Goal: Task Accomplishment & Management: Manage account settings

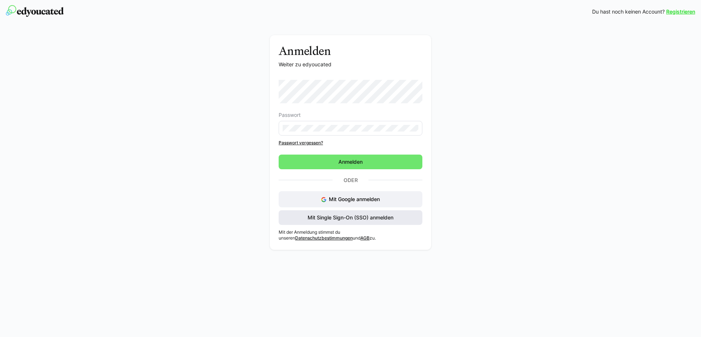
click at [357, 219] on span "Mit Single Sign-On (SSO) anmelden" at bounding box center [351, 217] width 88 height 7
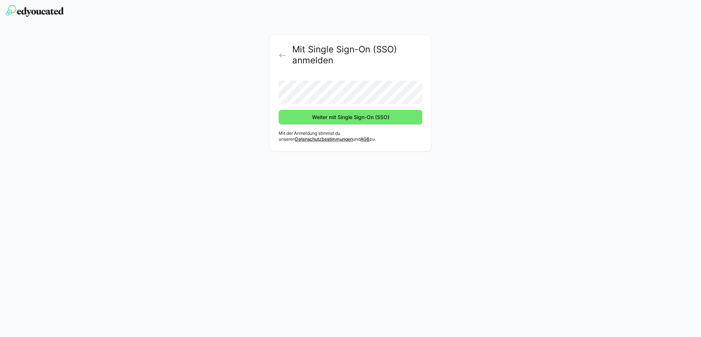
click at [298, 106] on form "Weiter mit Single Sign-On (SSO)" at bounding box center [351, 100] width 144 height 50
click at [303, 117] on span "Weiter mit Single Sign-On (SSO)" at bounding box center [351, 117] width 144 height 15
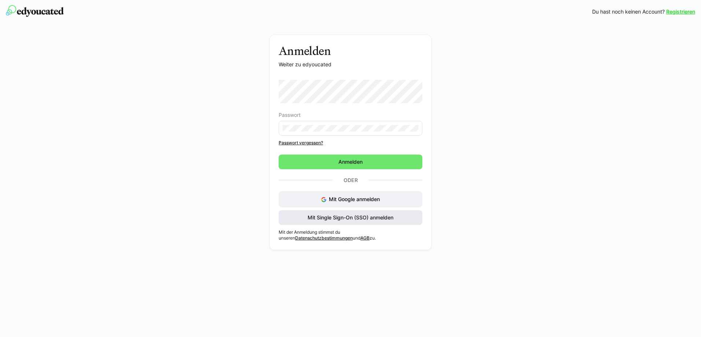
click at [368, 215] on span "Mit Single Sign-On (SSO) anmelden" at bounding box center [351, 217] width 88 height 7
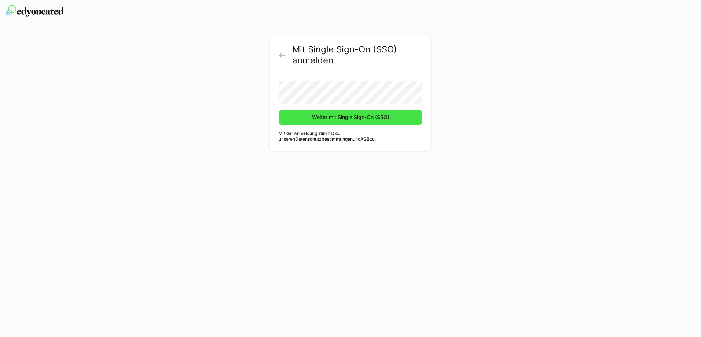
click at [386, 121] on span "Weiter mit Single Sign-On (SSO)" at bounding box center [351, 117] width 80 height 7
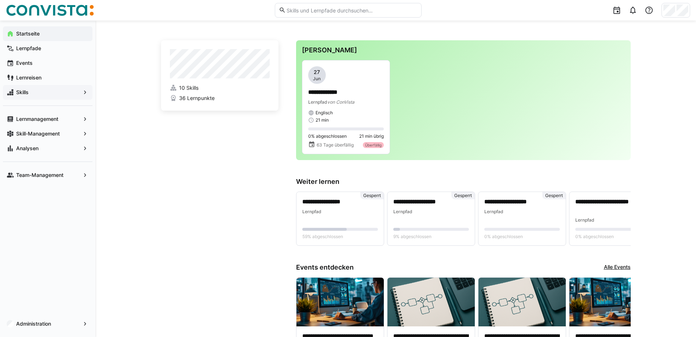
click at [30, 92] on span "Skills" at bounding box center [47, 92] width 65 height 7
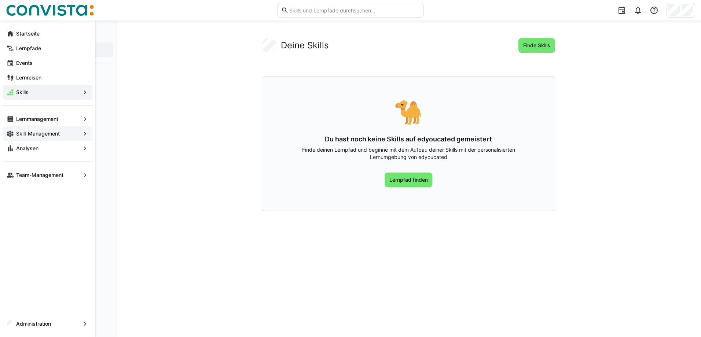
click at [0, 0] on app-navigation-label "Skill-Management" at bounding box center [0, 0] width 0 height 0
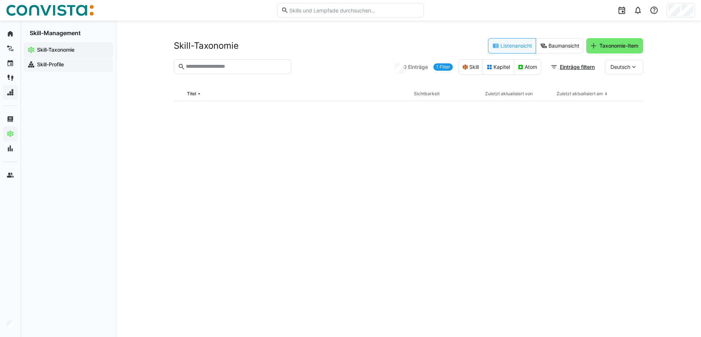
click at [0, 0] on app-navigation-label "Skill-Profile" at bounding box center [0, 0] width 0 height 0
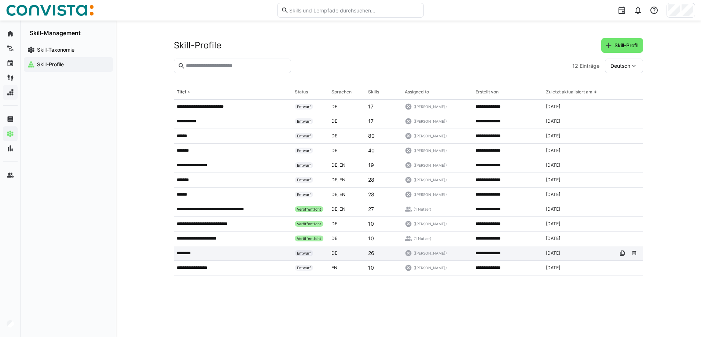
click at [207, 253] on app-table-first-column "********" at bounding box center [233, 254] width 112 height 6
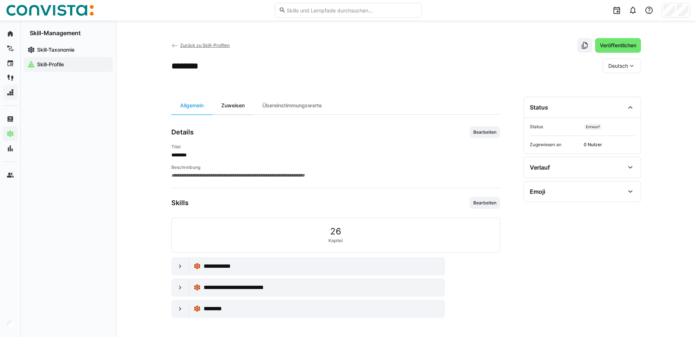
click at [229, 108] on div "Zuweisen" at bounding box center [232, 106] width 41 height 18
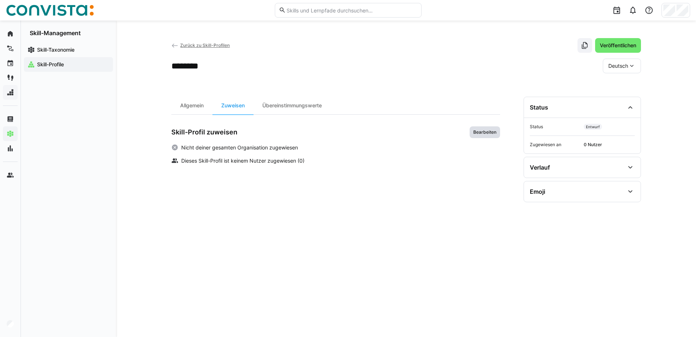
click at [485, 135] on span "Bearbeiten" at bounding box center [484, 132] width 25 height 6
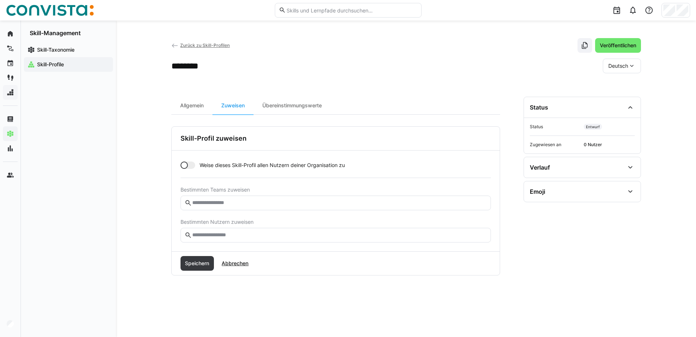
click at [225, 240] on eds-input at bounding box center [335, 235] width 310 height 15
click at [225, 238] on input "text" at bounding box center [338, 235] width 295 height 7
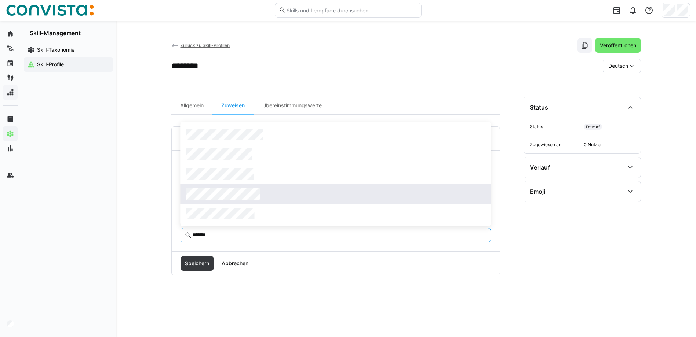
type input "*******"
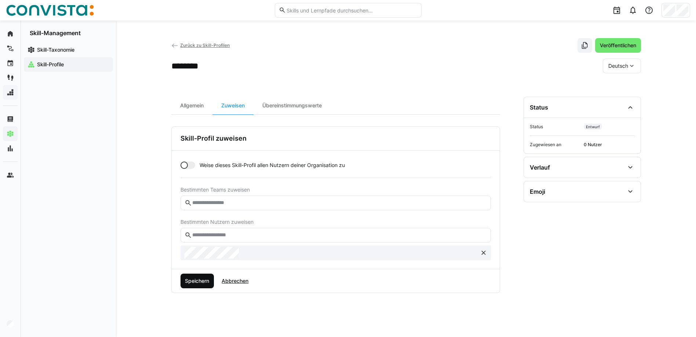
click at [199, 281] on span "Speichern" at bounding box center [197, 281] width 26 height 7
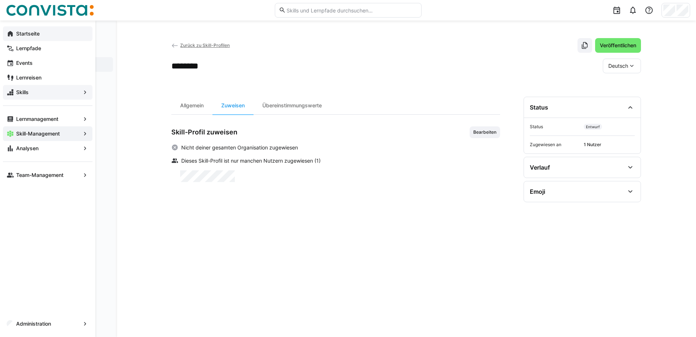
click at [0, 0] on app-navigation-label "Startseite" at bounding box center [0, 0] width 0 height 0
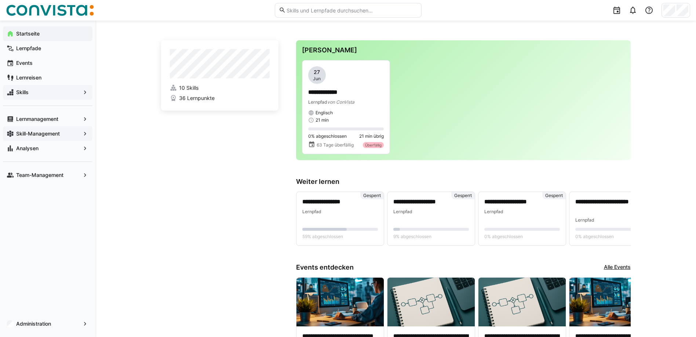
click at [31, 91] on span "Skills" at bounding box center [47, 92] width 65 height 7
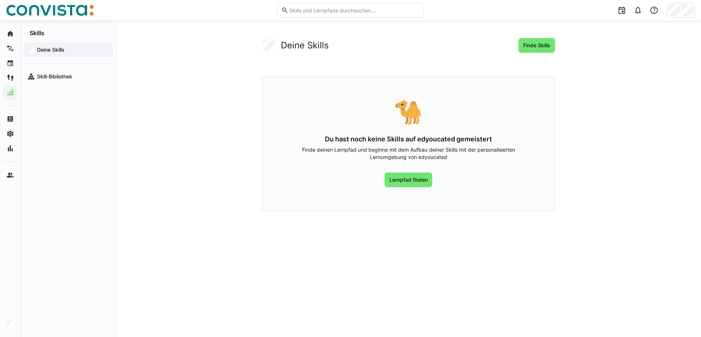
click at [0, 0] on app-navigation-label "Deine Skills" at bounding box center [0, 0] width 0 height 0
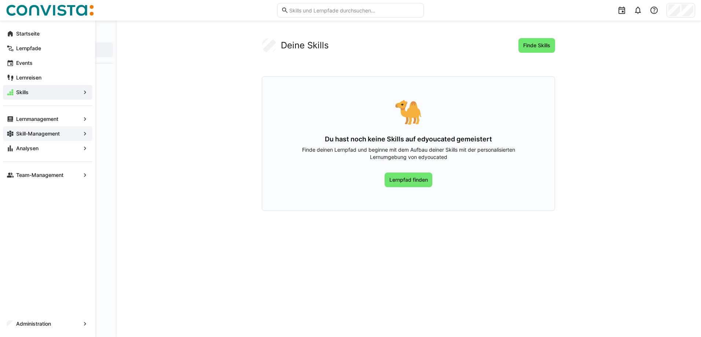
click at [0, 0] on app-navigation-label "Skill-Management" at bounding box center [0, 0] width 0 height 0
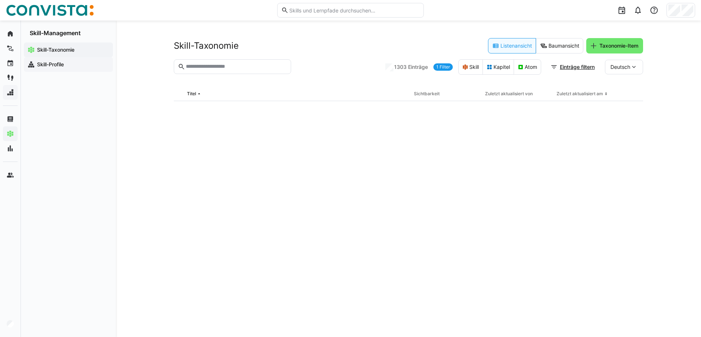
click at [0, 0] on app-navigation-label "Skill-Profile" at bounding box center [0, 0] width 0 height 0
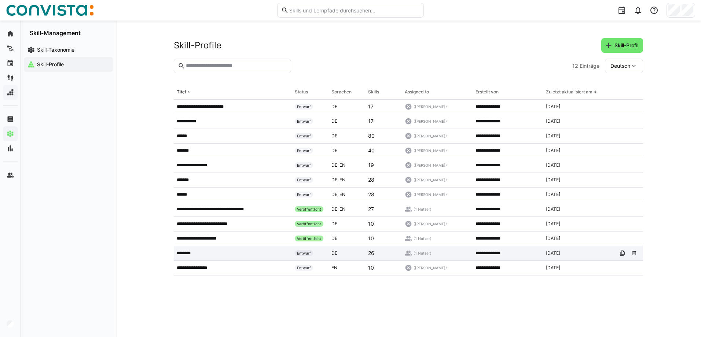
click at [197, 254] on app-table-first-column "********" at bounding box center [233, 254] width 112 height 6
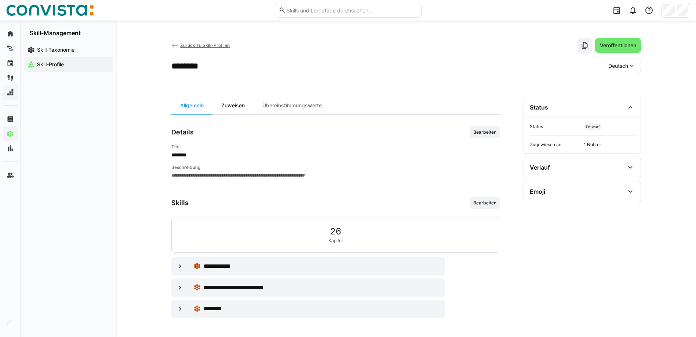
click at [242, 106] on div "Zuweisen" at bounding box center [232, 106] width 41 height 18
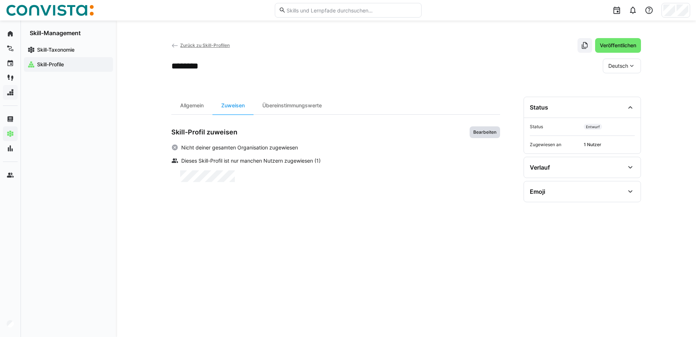
click at [482, 129] on span "Bearbeiten" at bounding box center [484, 133] width 30 height 12
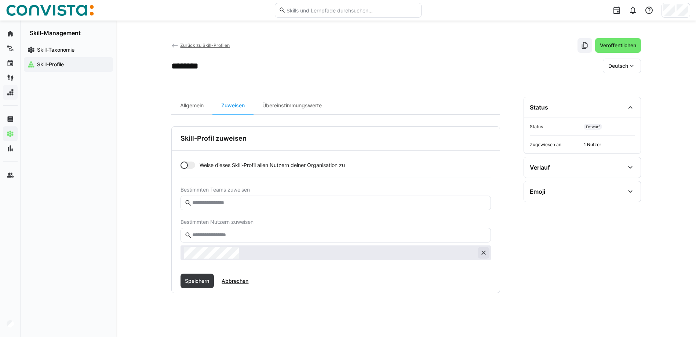
click at [482, 252] on eds-icon at bounding box center [483, 252] width 7 height 7
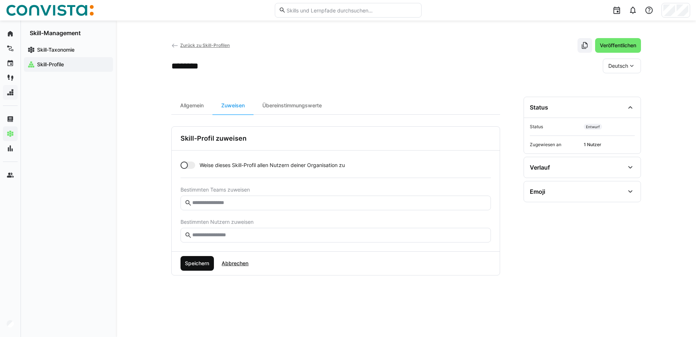
click at [201, 266] on span "Speichern" at bounding box center [197, 263] width 26 height 7
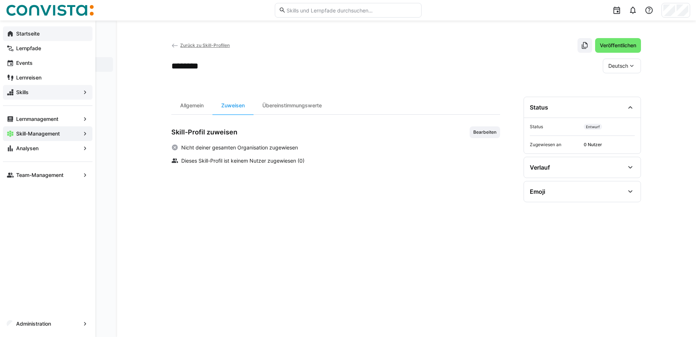
click at [0, 0] on app-navigation-label "Startseite" at bounding box center [0, 0] width 0 height 0
